Goal: Information Seeking & Learning: Learn about a topic

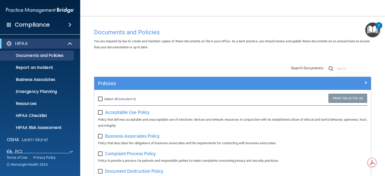
scroll to position [2, 0]
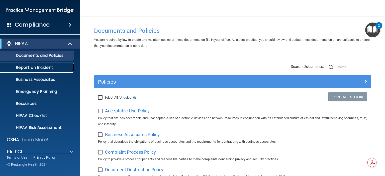
click at [29, 67] on p "Report an Incident" at bounding box center [37, 67] width 68 height 5
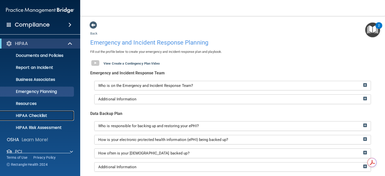
click at [32, 114] on p "HIPAA Checklist" at bounding box center [37, 115] width 68 height 5
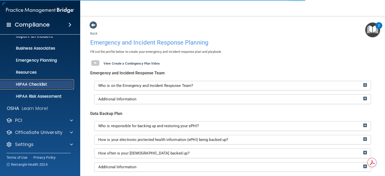
scroll to position [32, 0]
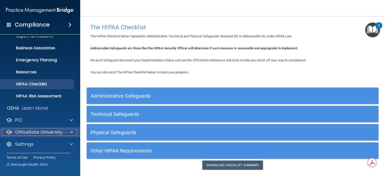
click at [37, 131] on p "OfficeSafe University" at bounding box center [38, 132] width 47 height 6
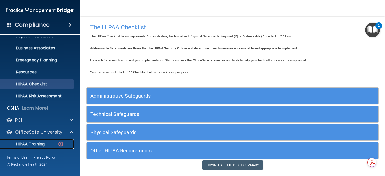
click at [38, 142] on p "HIPAA Training" at bounding box center [23, 144] width 41 height 5
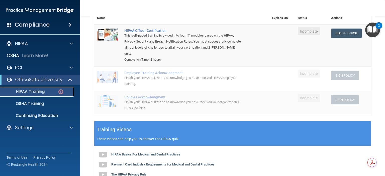
scroll to position [39, 0]
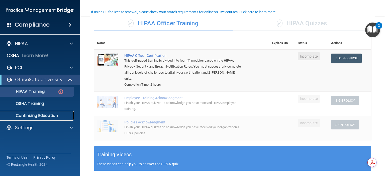
click at [24, 113] on p "Continuing Education" at bounding box center [37, 115] width 68 height 5
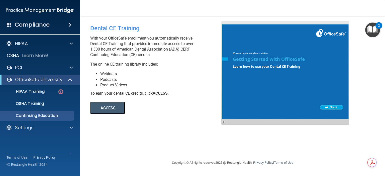
click at [23, 25] on h4 "Compliance" at bounding box center [32, 24] width 35 height 7
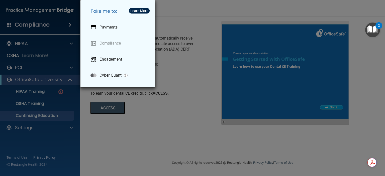
click at [24, 43] on div "Take me to: Payments Compliance Engagement Cyber Quant" at bounding box center [192, 88] width 385 height 176
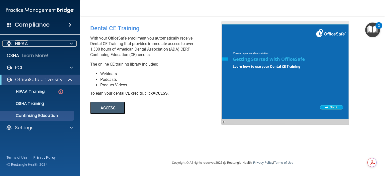
click at [24, 43] on p "HIPAA" at bounding box center [21, 44] width 13 height 6
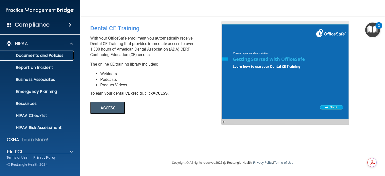
click at [30, 53] on p "Documents and Policies" at bounding box center [37, 55] width 68 height 5
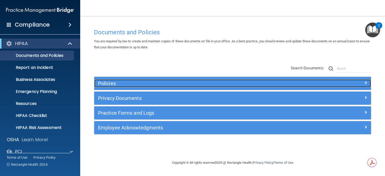
click at [105, 83] on h5 "Policies" at bounding box center [198, 84] width 200 height 6
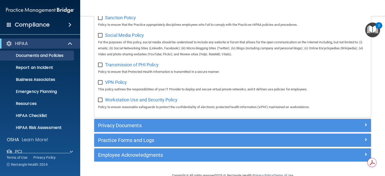
scroll to position [401, 0]
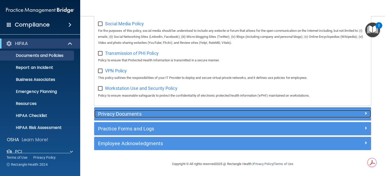
click at [131, 114] on h5 "Privacy Documents" at bounding box center [198, 114] width 200 height 6
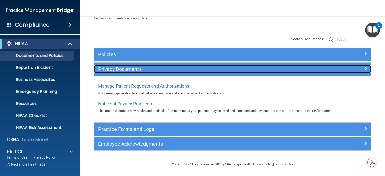
scroll to position [29, 0]
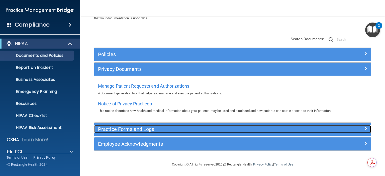
click at [141, 128] on h5 "Practice Forms and Logs" at bounding box center [198, 130] width 200 height 6
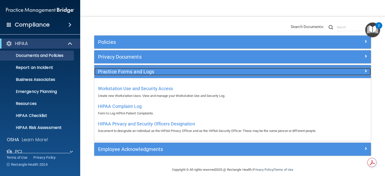
scroll to position [47, 0]
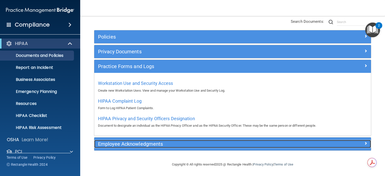
click at [140, 145] on h5 "Employee Acknowledgments" at bounding box center [198, 144] width 200 height 6
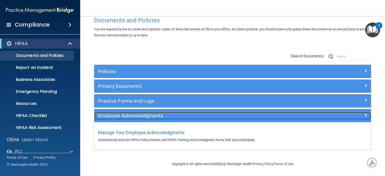
scroll to position [11, 0]
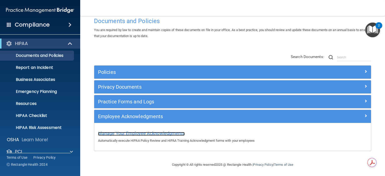
click at [140, 135] on span "Manage Your Employee Acknowledgments" at bounding box center [141, 133] width 87 height 5
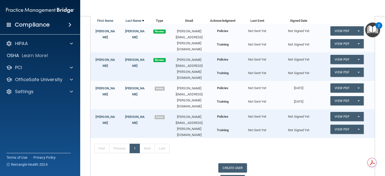
scroll to position [52, 0]
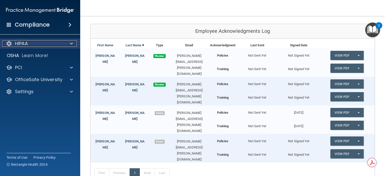
click at [24, 44] on p "HIPAA" at bounding box center [21, 44] width 13 height 6
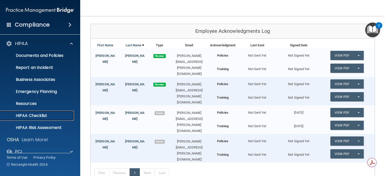
click at [27, 114] on p "HIPAA Checklist" at bounding box center [37, 115] width 68 height 5
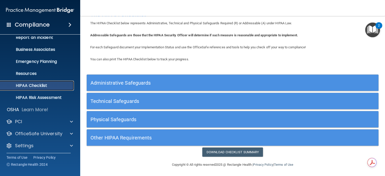
scroll to position [32, 0]
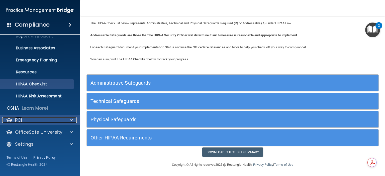
click at [71, 120] on span at bounding box center [71, 120] width 3 height 6
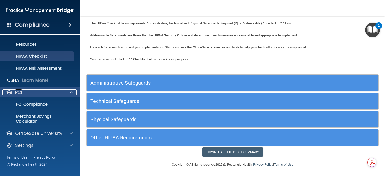
scroll to position [61, 0]
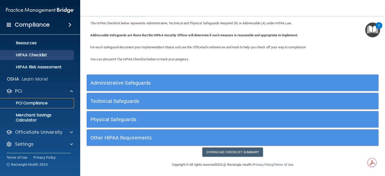
click at [30, 101] on p "PCI Compliance" at bounding box center [37, 103] width 68 height 5
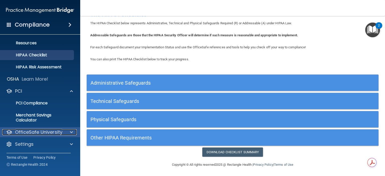
click at [33, 131] on p "OfficeSafe University" at bounding box center [38, 132] width 47 height 6
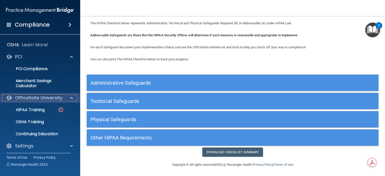
scroll to position [97, 0]
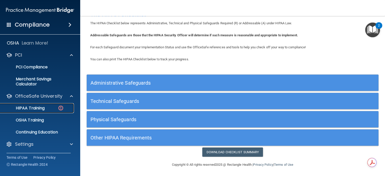
click at [36, 108] on p "HIPAA Training" at bounding box center [23, 108] width 41 height 5
